Goal: Navigation & Orientation: Find specific page/section

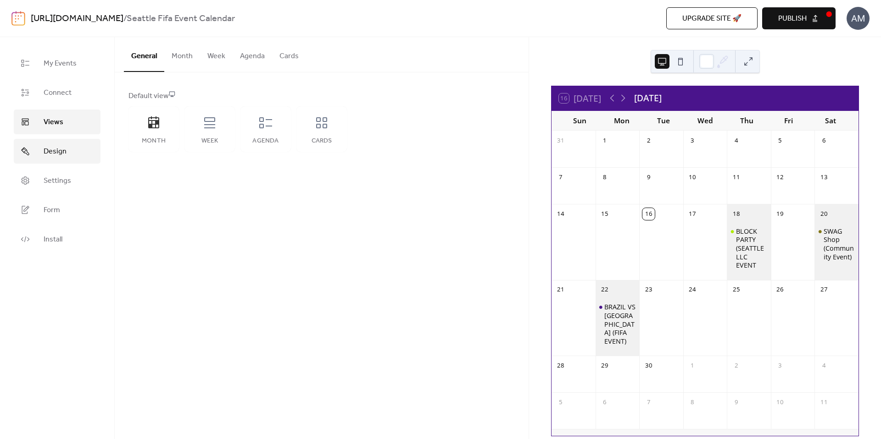
click at [50, 147] on span "Design" at bounding box center [55, 151] width 23 height 11
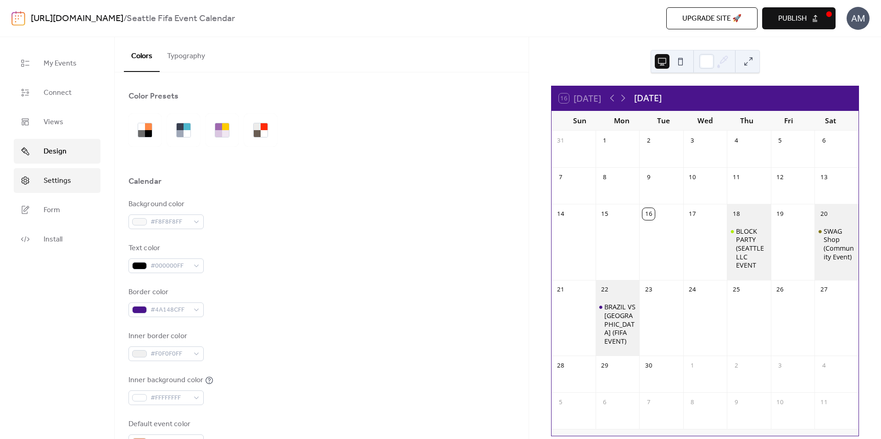
click at [56, 182] on span "Settings" at bounding box center [58, 181] width 28 height 11
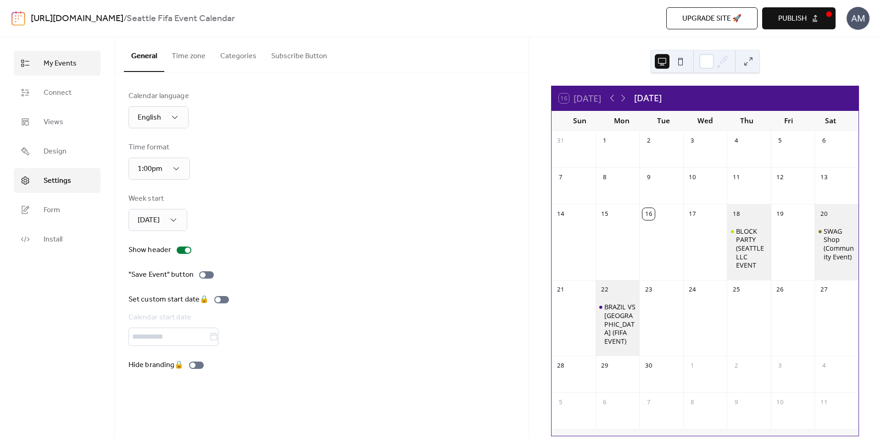
click at [71, 68] on span "My Events" at bounding box center [60, 63] width 33 height 11
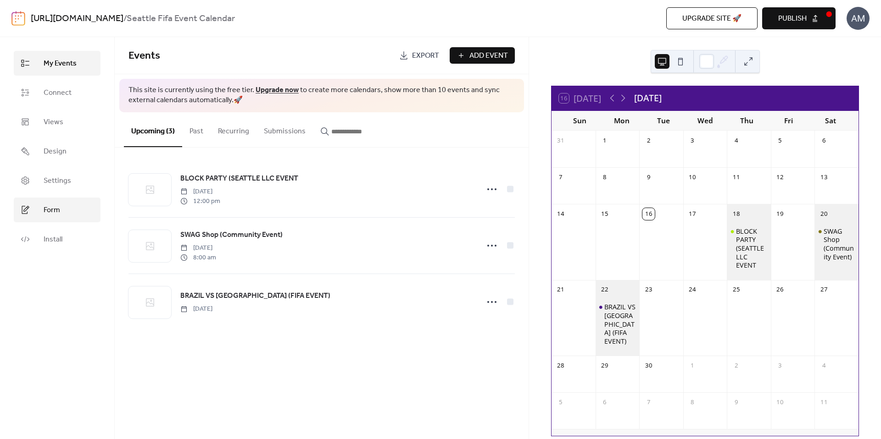
click at [59, 206] on span "Form" at bounding box center [52, 210] width 17 height 11
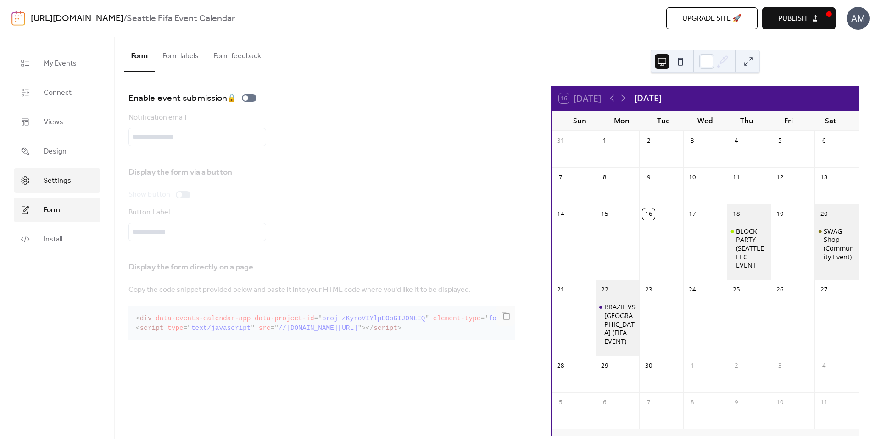
drag, startPoint x: 81, startPoint y: 189, endPoint x: 79, endPoint y: 185, distance: 4.7
click at [81, 189] on link "Settings" at bounding box center [57, 180] width 87 height 25
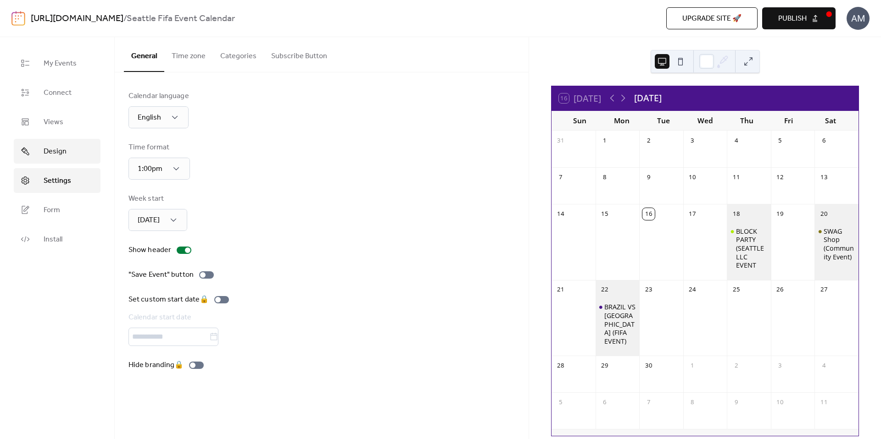
click at [73, 157] on link "Design" at bounding box center [57, 151] width 87 height 25
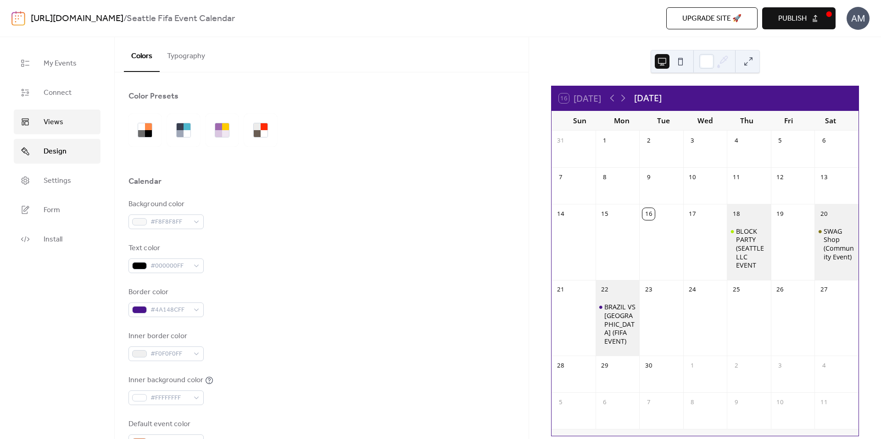
click at [75, 118] on link "Views" at bounding box center [57, 122] width 87 height 25
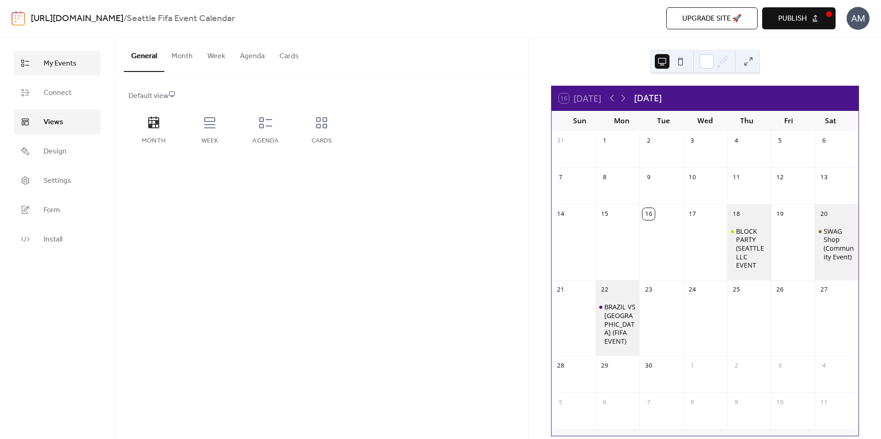
click at [79, 61] on link "My Events" at bounding box center [57, 63] width 87 height 25
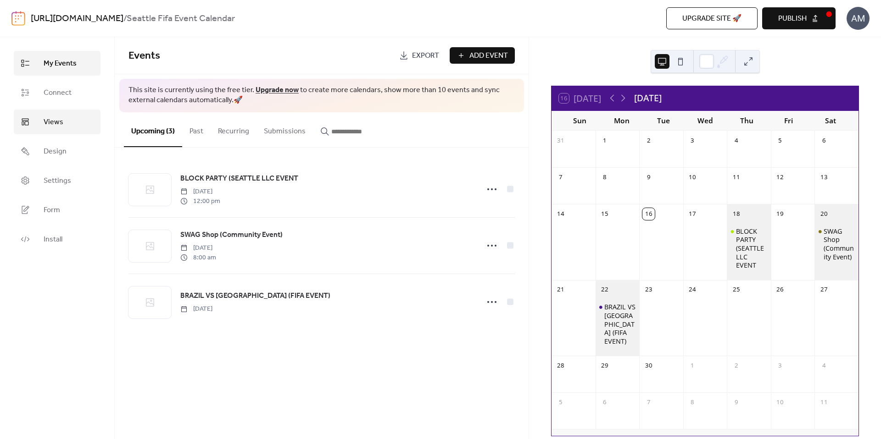
click at [68, 133] on link "Views" at bounding box center [57, 122] width 87 height 25
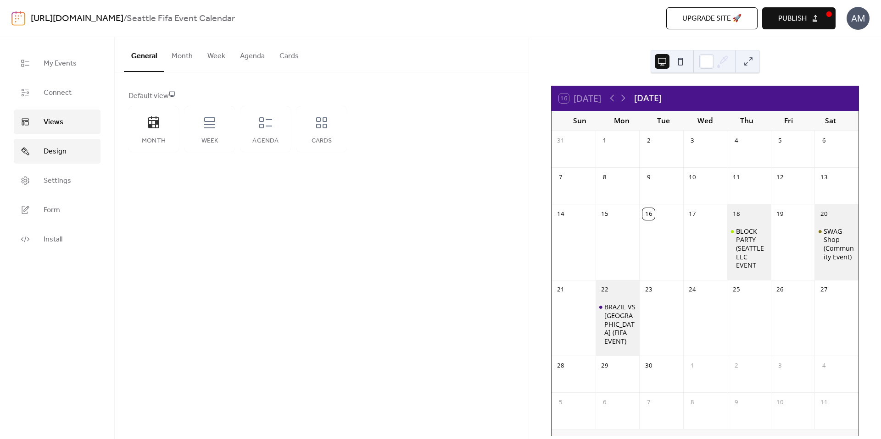
click at [68, 148] on link "Design" at bounding box center [57, 151] width 87 height 25
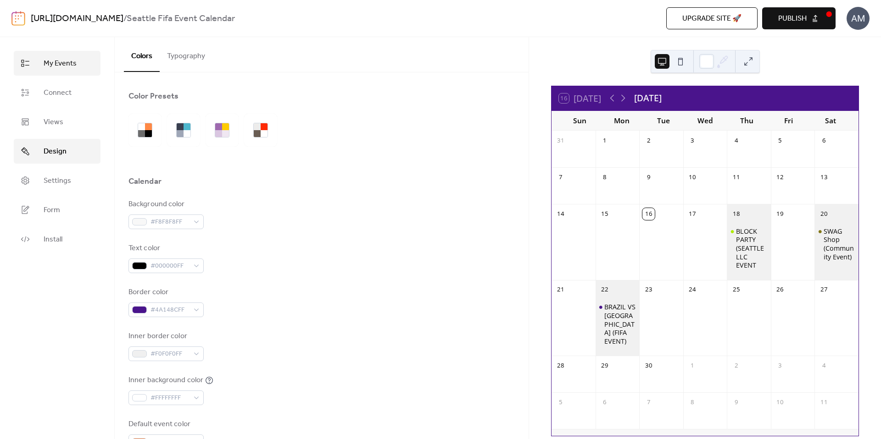
click at [77, 63] on link "My Events" at bounding box center [57, 63] width 87 height 25
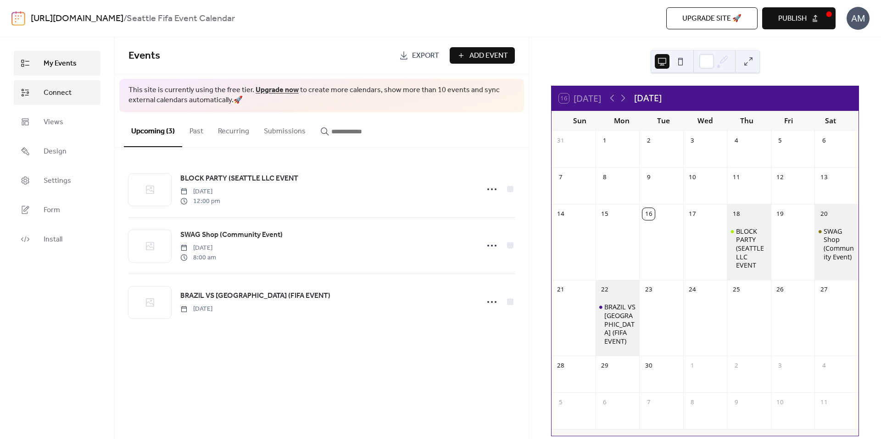
click at [73, 92] on link "Connect" at bounding box center [57, 92] width 87 height 25
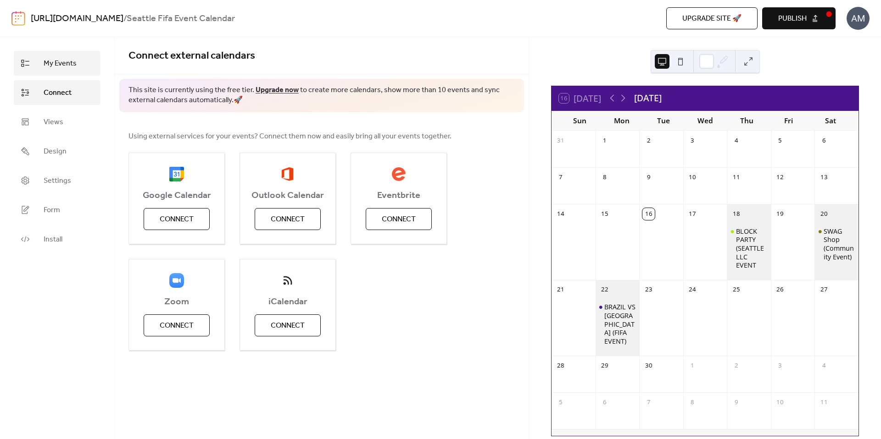
click at [75, 62] on span "My Events" at bounding box center [60, 63] width 33 height 11
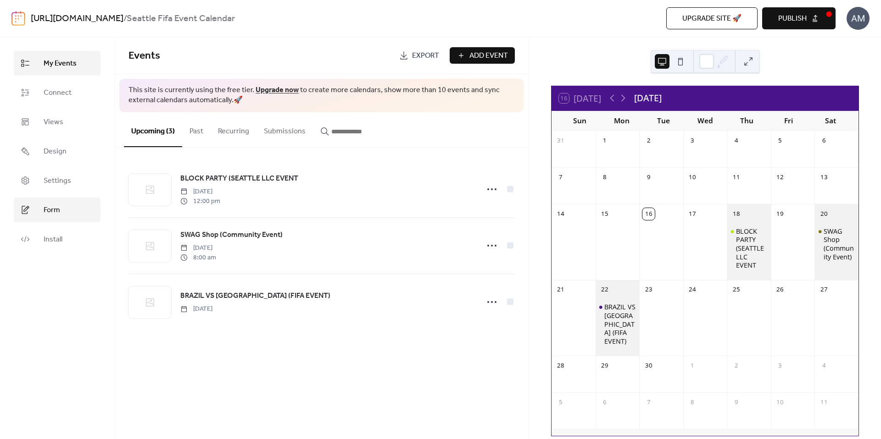
click at [64, 216] on link "Form" at bounding box center [57, 210] width 87 height 25
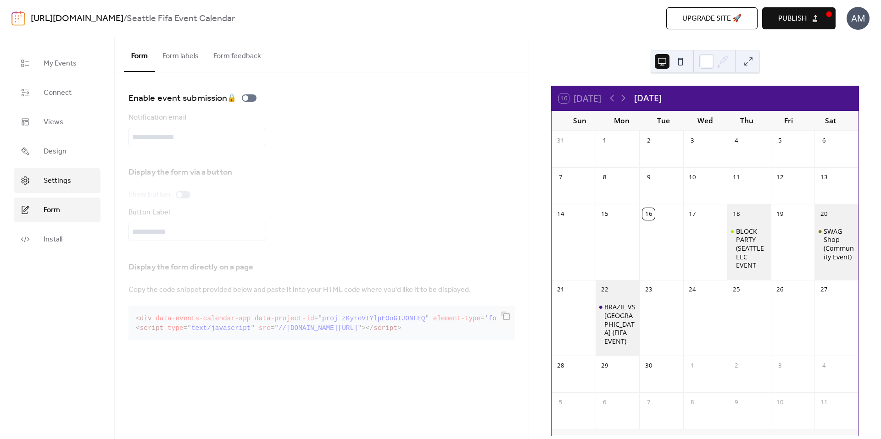
click at [67, 185] on span "Settings" at bounding box center [58, 181] width 28 height 11
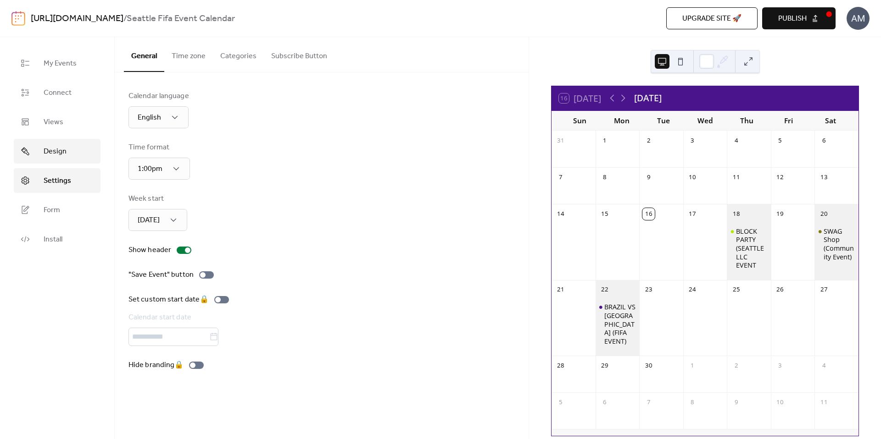
click at [67, 150] on link "Design" at bounding box center [57, 151] width 87 height 25
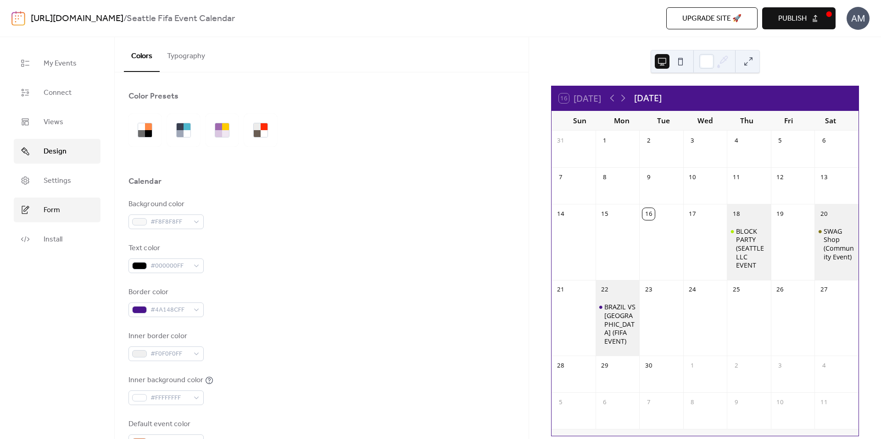
click at [61, 209] on link "Form" at bounding box center [57, 210] width 87 height 25
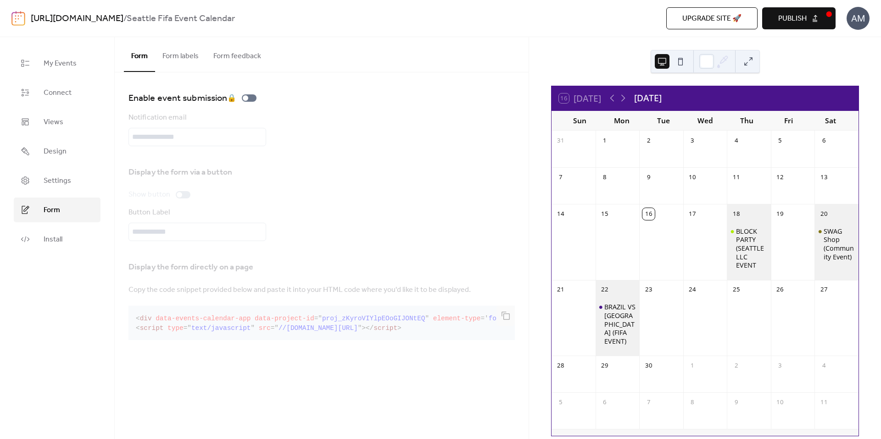
click at [189, 56] on button "Form labels" at bounding box center [180, 54] width 51 height 34
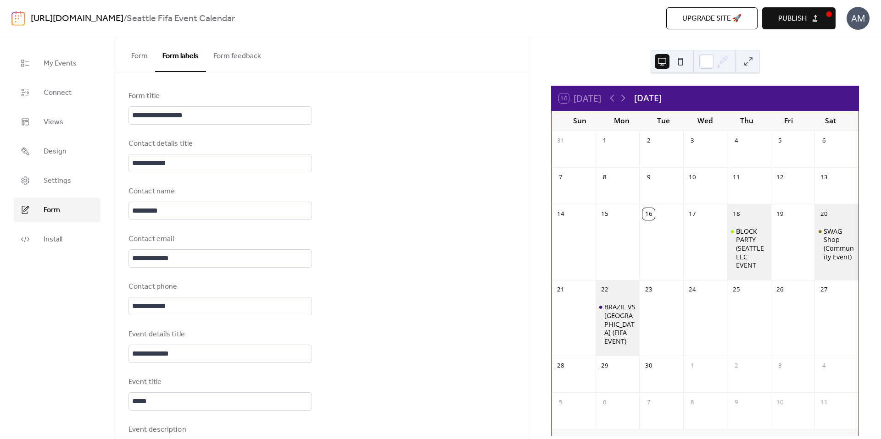
click at [137, 61] on button "Form" at bounding box center [139, 54] width 31 height 34
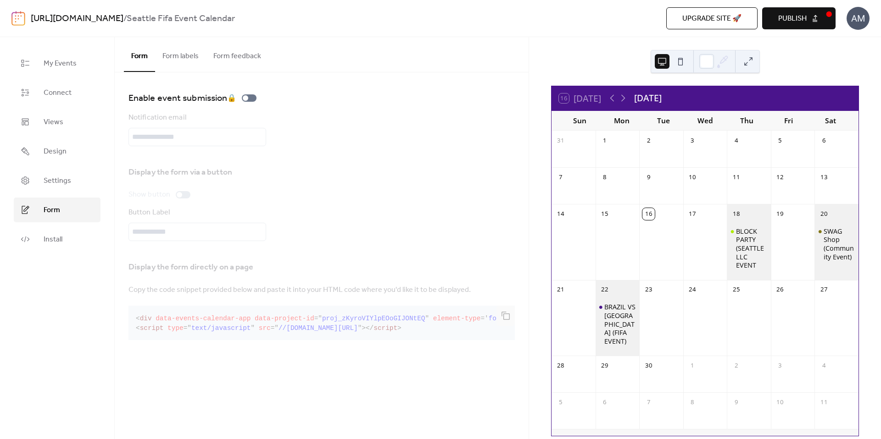
click at [178, 61] on button "Form labels" at bounding box center [180, 54] width 51 height 34
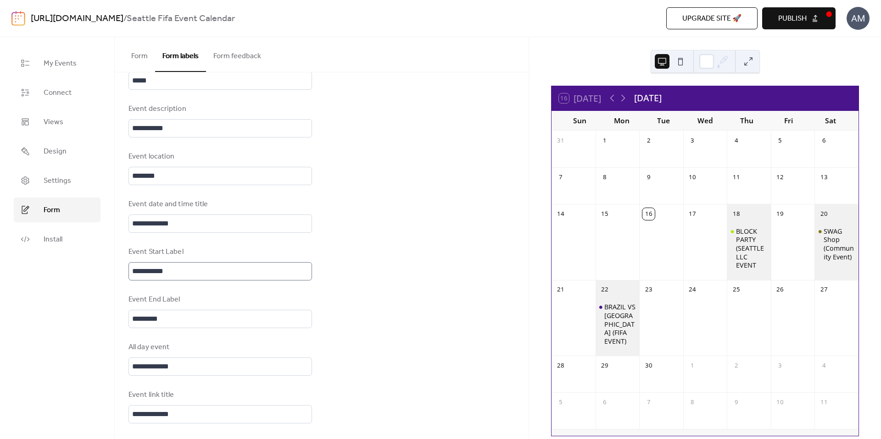
scroll to position [1, 0]
click at [225, 64] on button "Form feedback" at bounding box center [237, 54] width 62 height 34
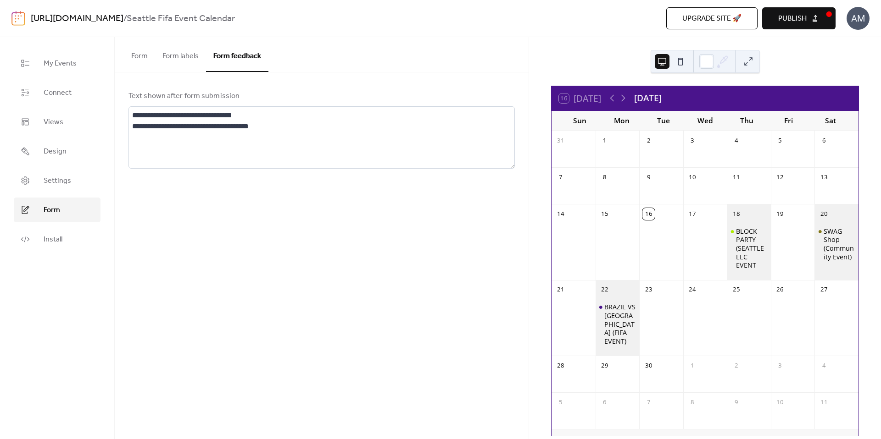
click at [183, 56] on button "Form labels" at bounding box center [180, 54] width 51 height 34
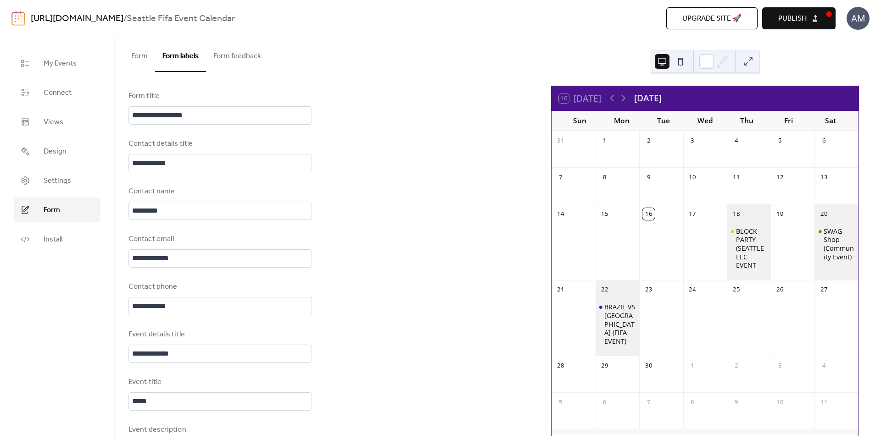
click at [140, 59] on button "Form" at bounding box center [139, 54] width 31 height 34
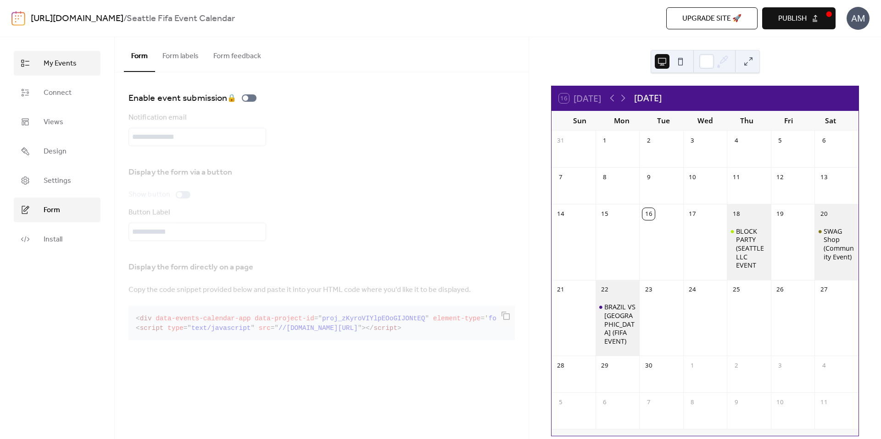
click at [72, 63] on span "My Events" at bounding box center [60, 63] width 33 height 11
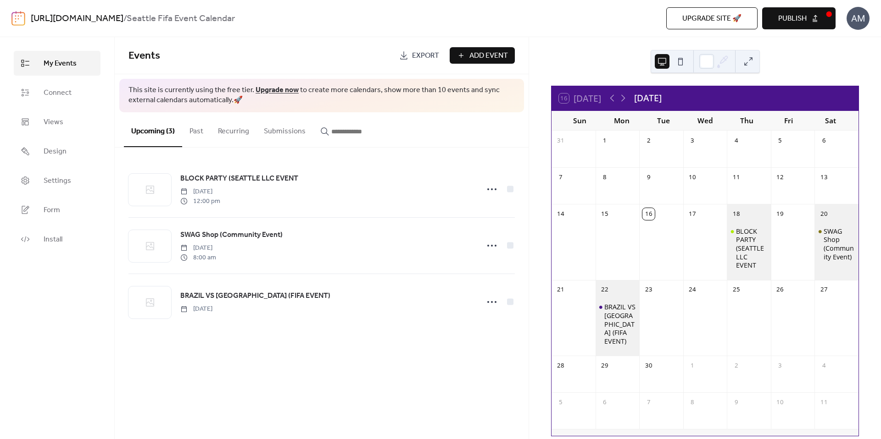
click at [278, 136] on button "Submissions" at bounding box center [284, 129] width 56 height 34
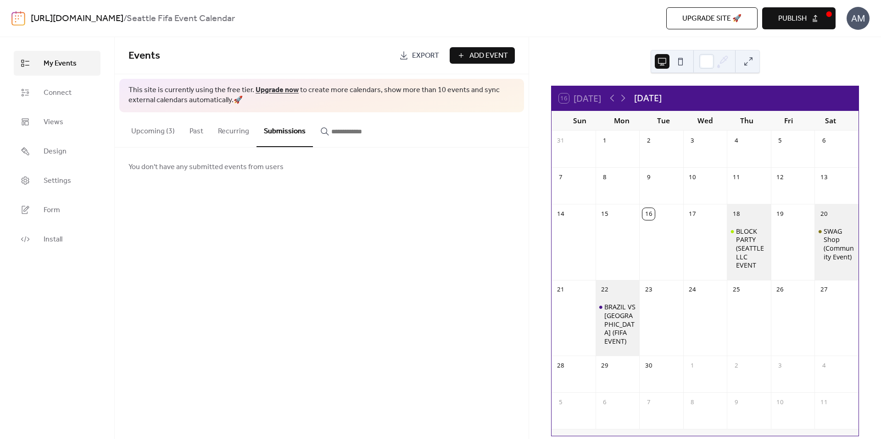
click at [229, 136] on button "Recurring" at bounding box center [234, 129] width 46 height 34
click at [148, 135] on button "Upcoming (3)" at bounding box center [153, 129] width 58 height 34
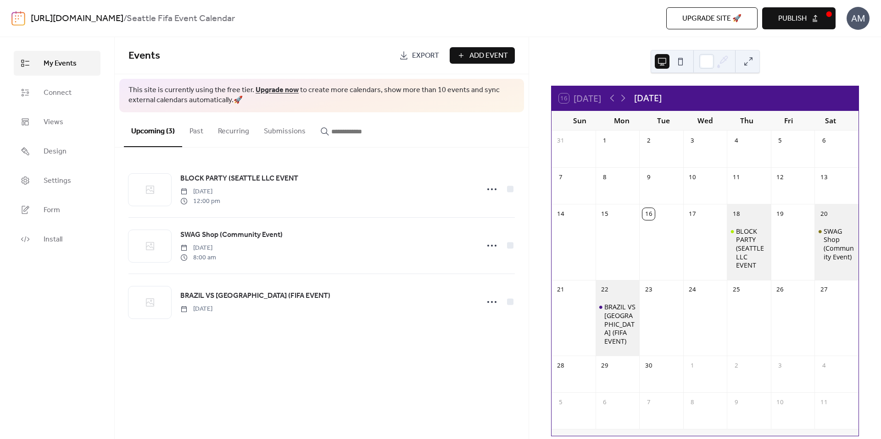
click at [287, 132] on button "Submissions" at bounding box center [284, 129] width 56 height 34
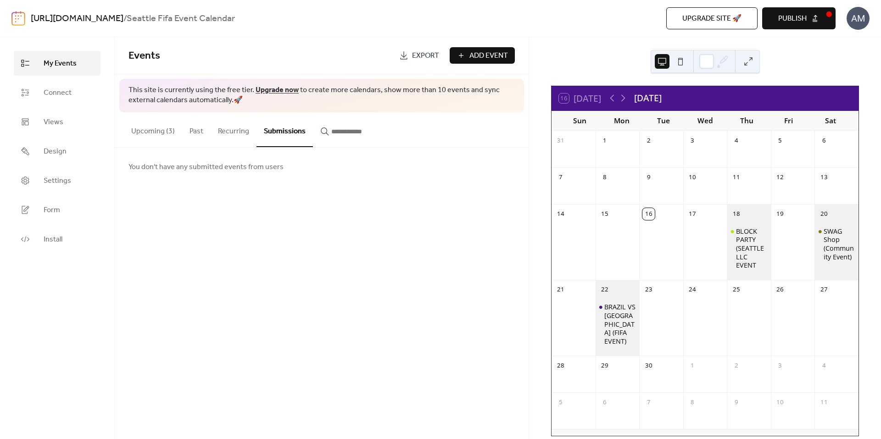
click at [225, 133] on button "Recurring" at bounding box center [234, 129] width 46 height 34
click at [189, 133] on button "Past" at bounding box center [196, 129] width 28 height 34
click at [149, 133] on button "Upcoming (3)" at bounding box center [153, 129] width 58 height 34
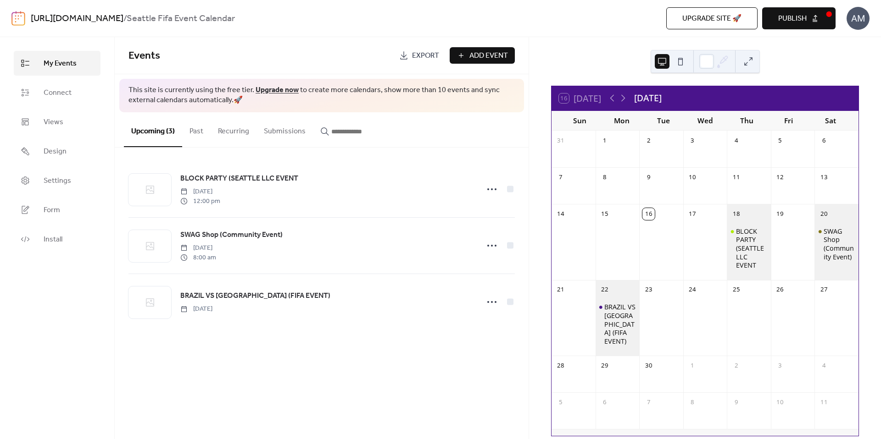
click at [272, 131] on button "Submissions" at bounding box center [284, 129] width 56 height 34
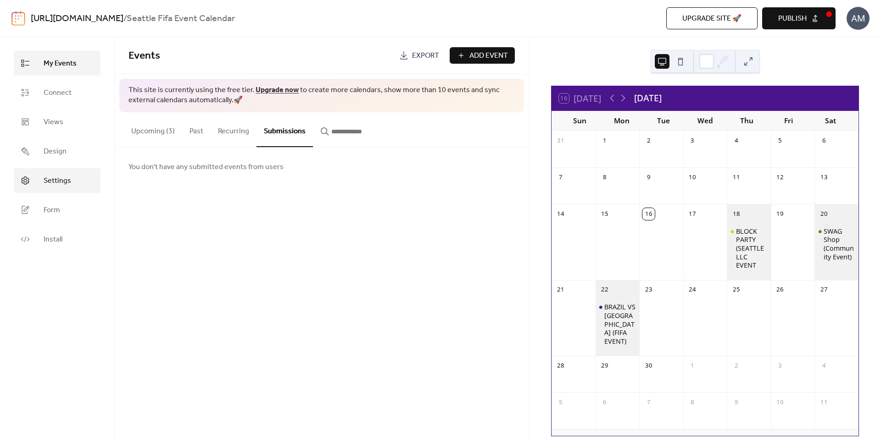
click at [67, 180] on span "Settings" at bounding box center [58, 181] width 28 height 11
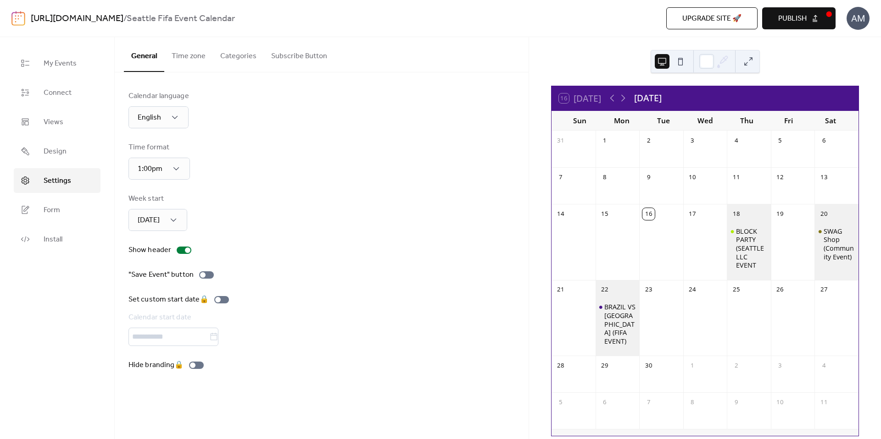
click at [191, 60] on button "Time zone" at bounding box center [188, 54] width 49 height 34
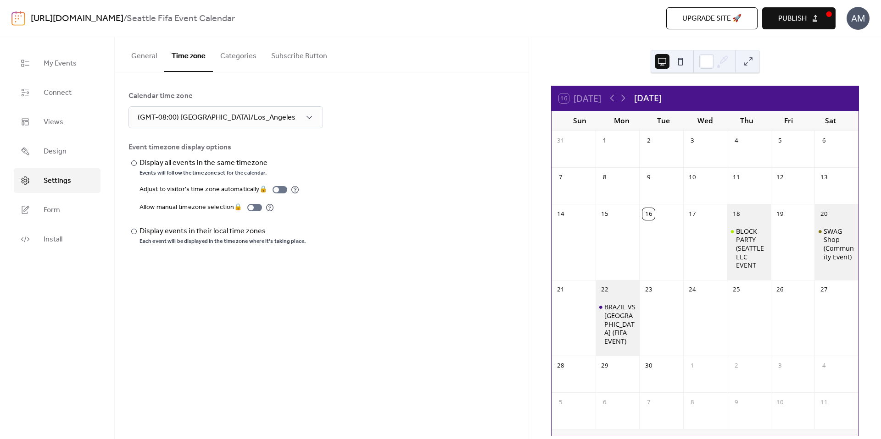
click at [233, 59] on button "Categories" at bounding box center [238, 54] width 51 height 34
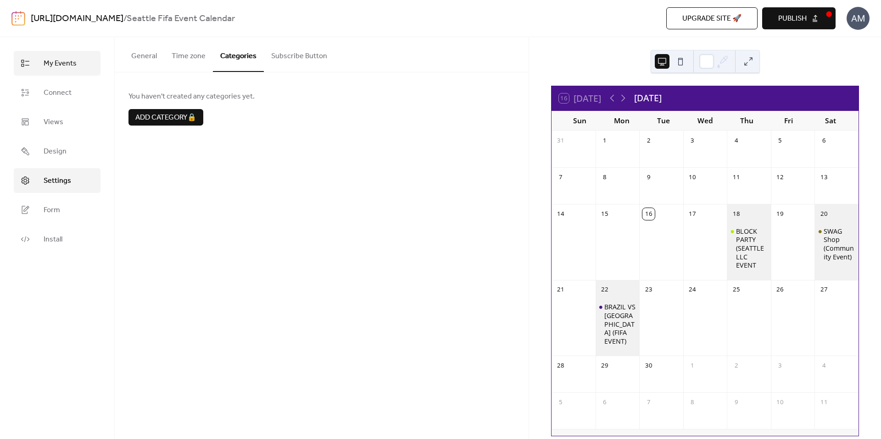
click at [49, 62] on span "My Events" at bounding box center [60, 63] width 33 height 11
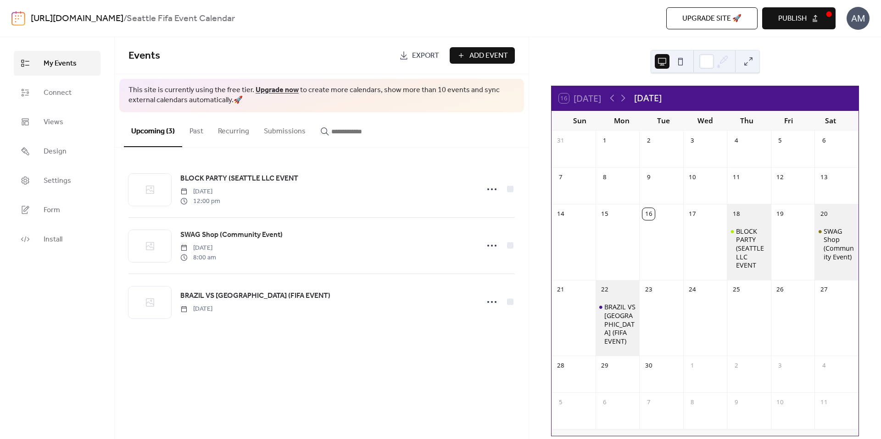
click at [195, 132] on button "Past" at bounding box center [196, 129] width 28 height 34
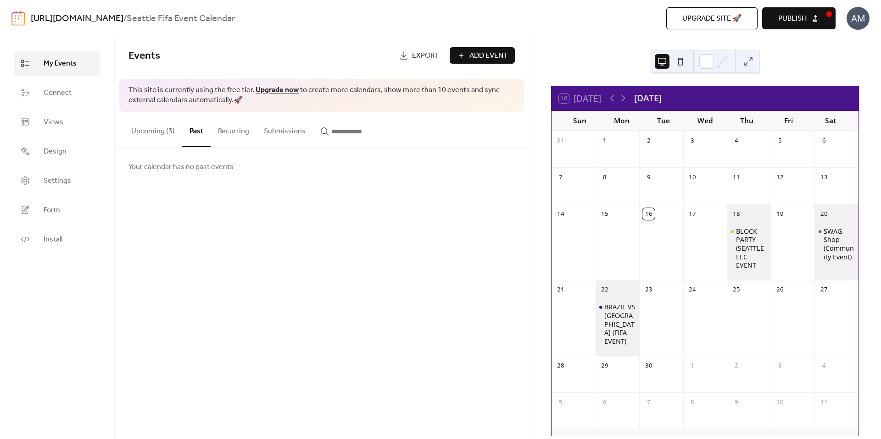
click at [243, 136] on button "Recurring" at bounding box center [234, 129] width 46 height 34
click at [285, 137] on button "Submissions" at bounding box center [284, 129] width 56 height 34
click at [345, 136] on input "button" at bounding box center [358, 131] width 55 height 11
click at [271, 133] on button "Submissions" at bounding box center [284, 129] width 56 height 34
click at [226, 133] on button "Recurring" at bounding box center [234, 129] width 46 height 34
